Goal: Transaction & Acquisition: Subscribe to service/newsletter

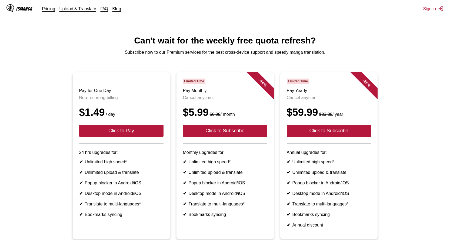
scroll to position [93, 0]
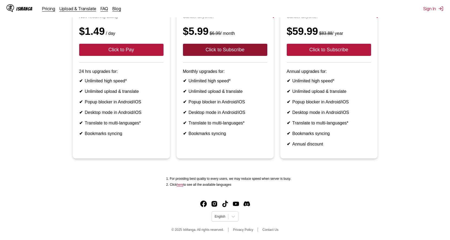
click at [235, 44] on button "Click to Subscribe" at bounding box center [225, 50] width 84 height 12
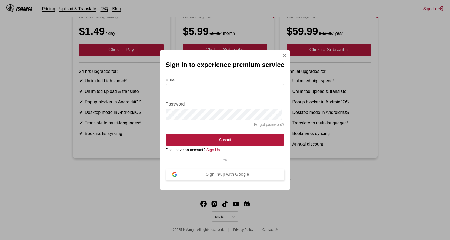
click at [232, 177] on div "Sign in/up with Google" at bounding box center [227, 174] width 101 height 5
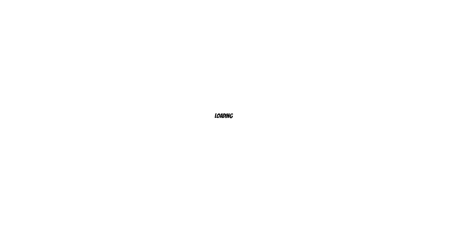
scroll to position [4, 0]
click at [408, 170] on div "Loading" at bounding box center [227, 116] width 450 height 236
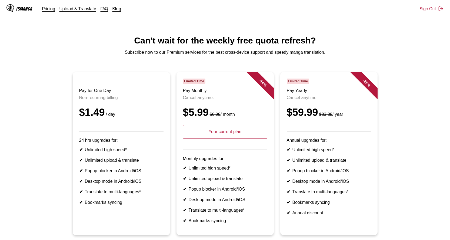
scroll to position [89, 0]
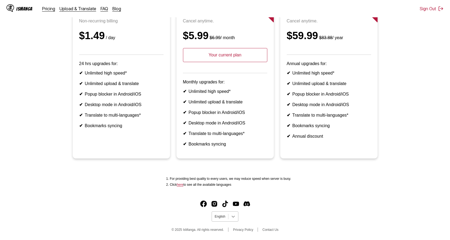
click at [232, 218] on icon at bounding box center [232, 216] width 5 height 5
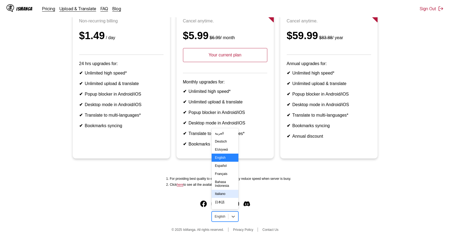
click at [223, 198] on div "Italiano" at bounding box center [225, 194] width 26 height 8
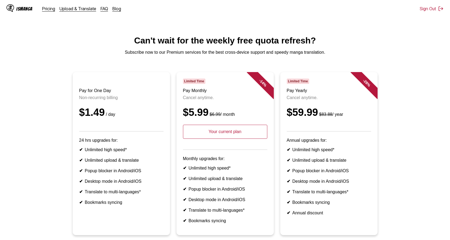
scroll to position [89, 0]
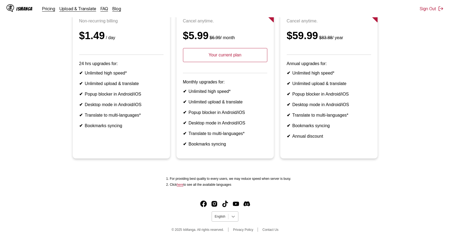
click at [231, 217] on icon at bounding box center [232, 216] width 5 height 5
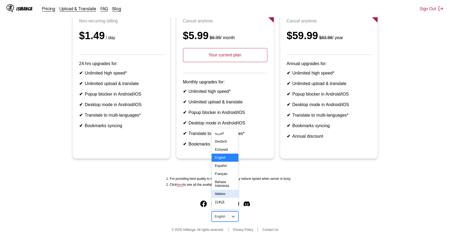
click at [224, 198] on div "Italiano" at bounding box center [225, 194] width 26 height 8
